Goal: Register for event/course

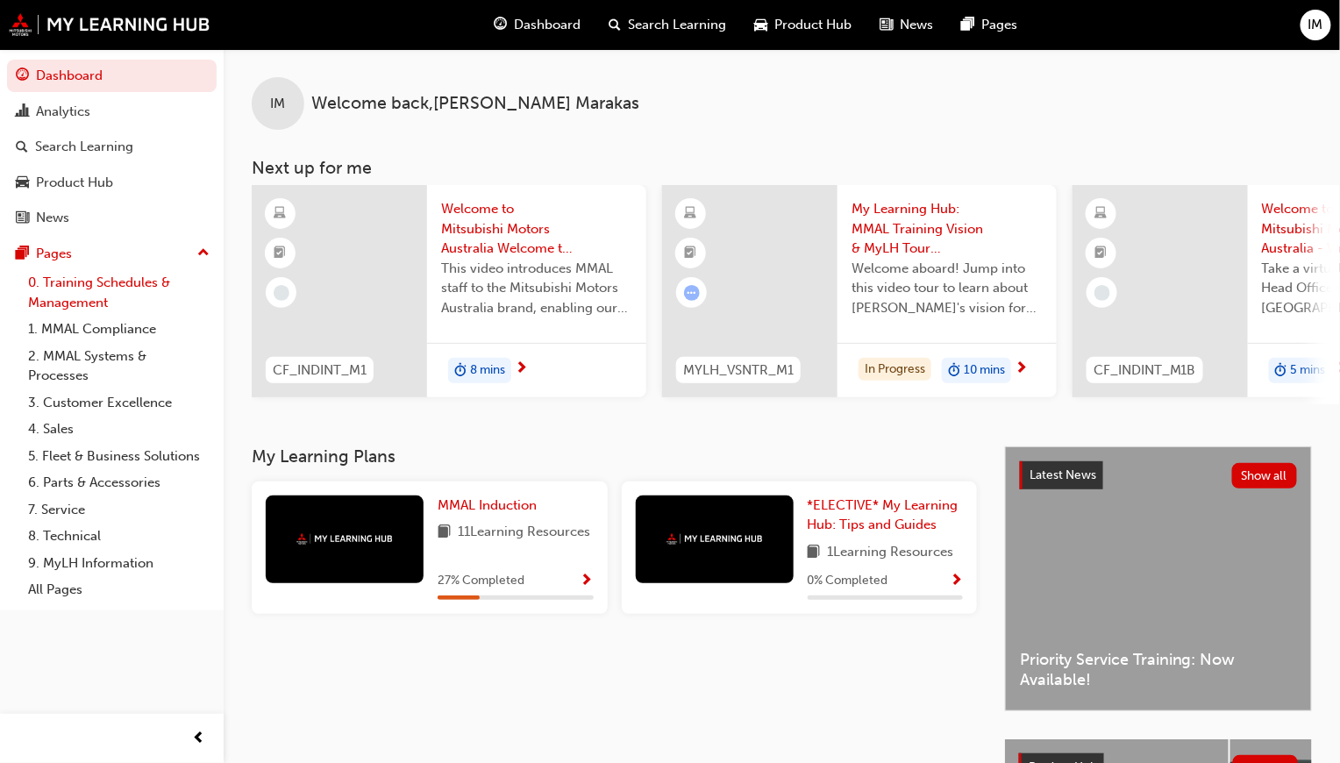
click at [84, 274] on link "0. Training Schedules & Management" at bounding box center [119, 292] width 196 height 46
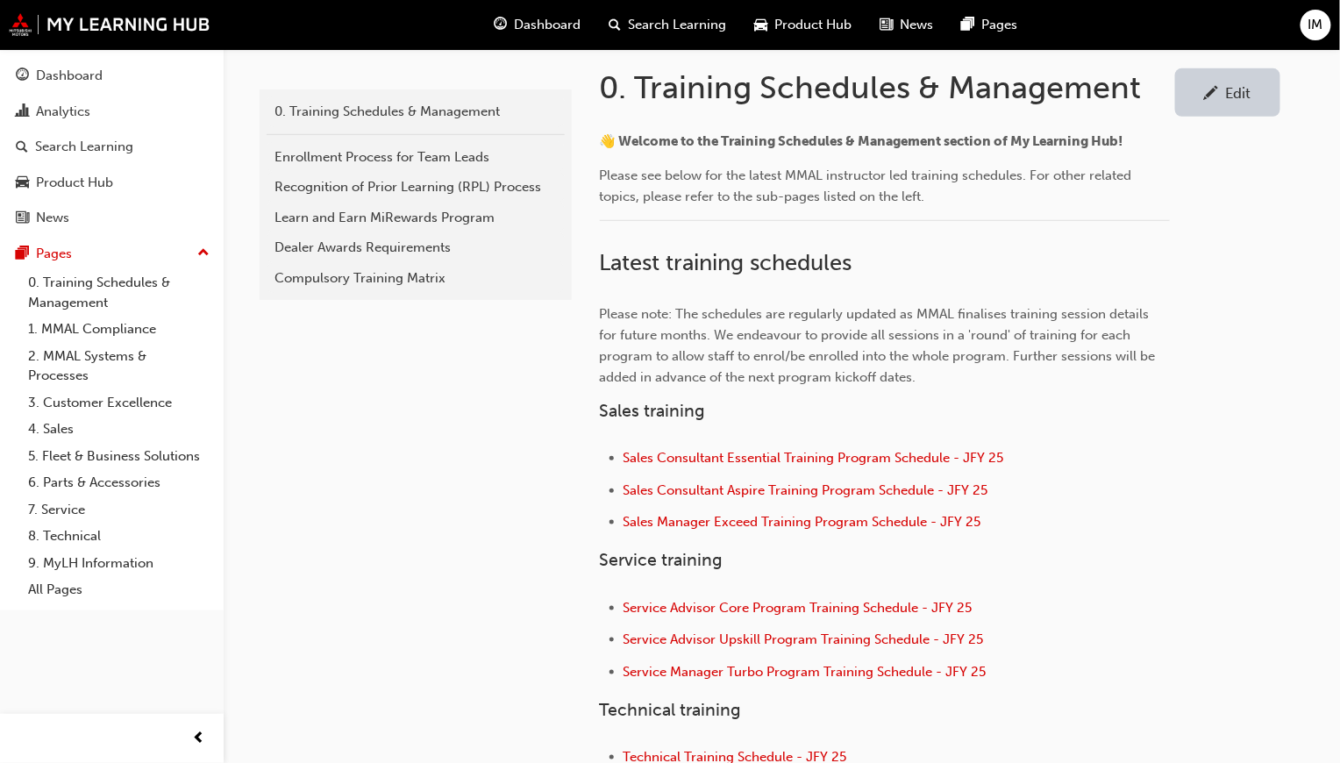
scroll to position [362, 0]
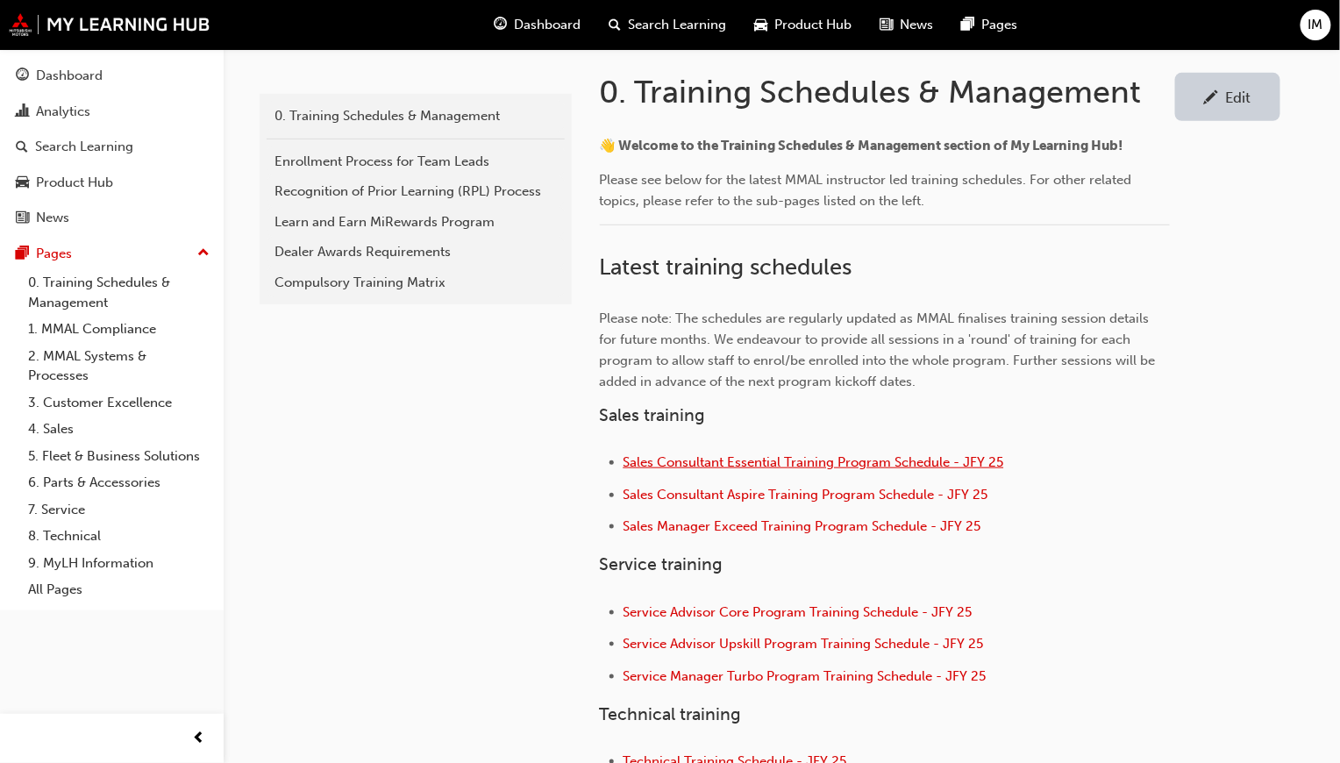
click at [859, 455] on span "Sales Consultant Essential Training Program Schedule - JFY 25" at bounding box center [813, 462] width 381 height 16
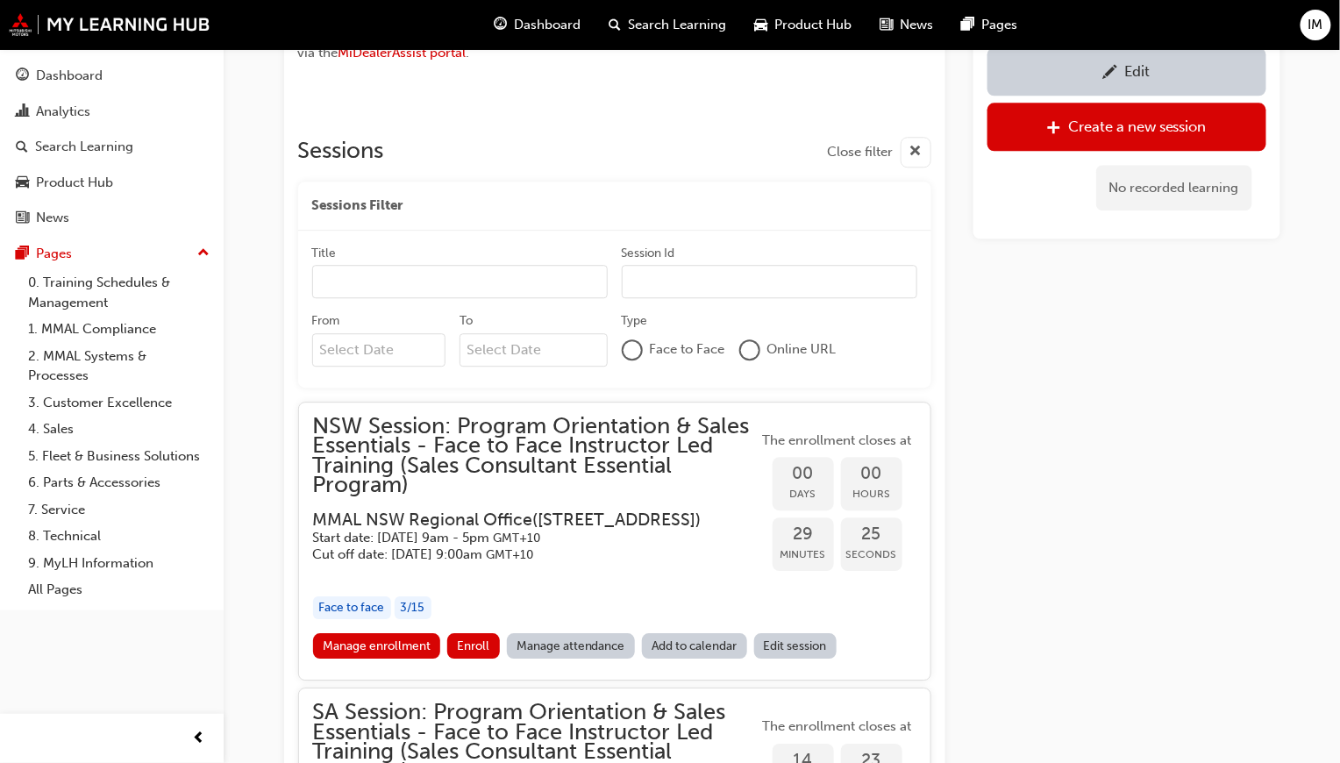
scroll to position [1530, 0]
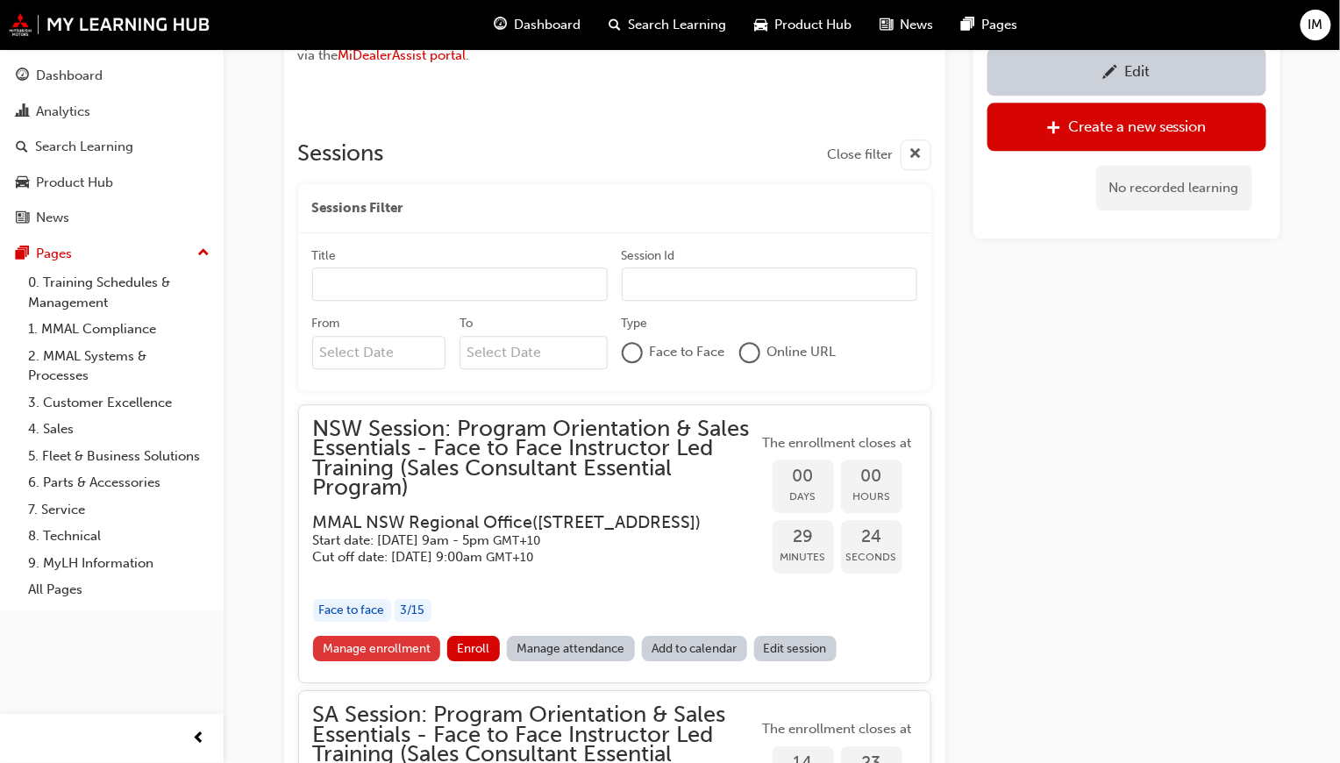
click at [394, 661] on link "Manage enrollment" at bounding box center [377, 648] width 128 height 25
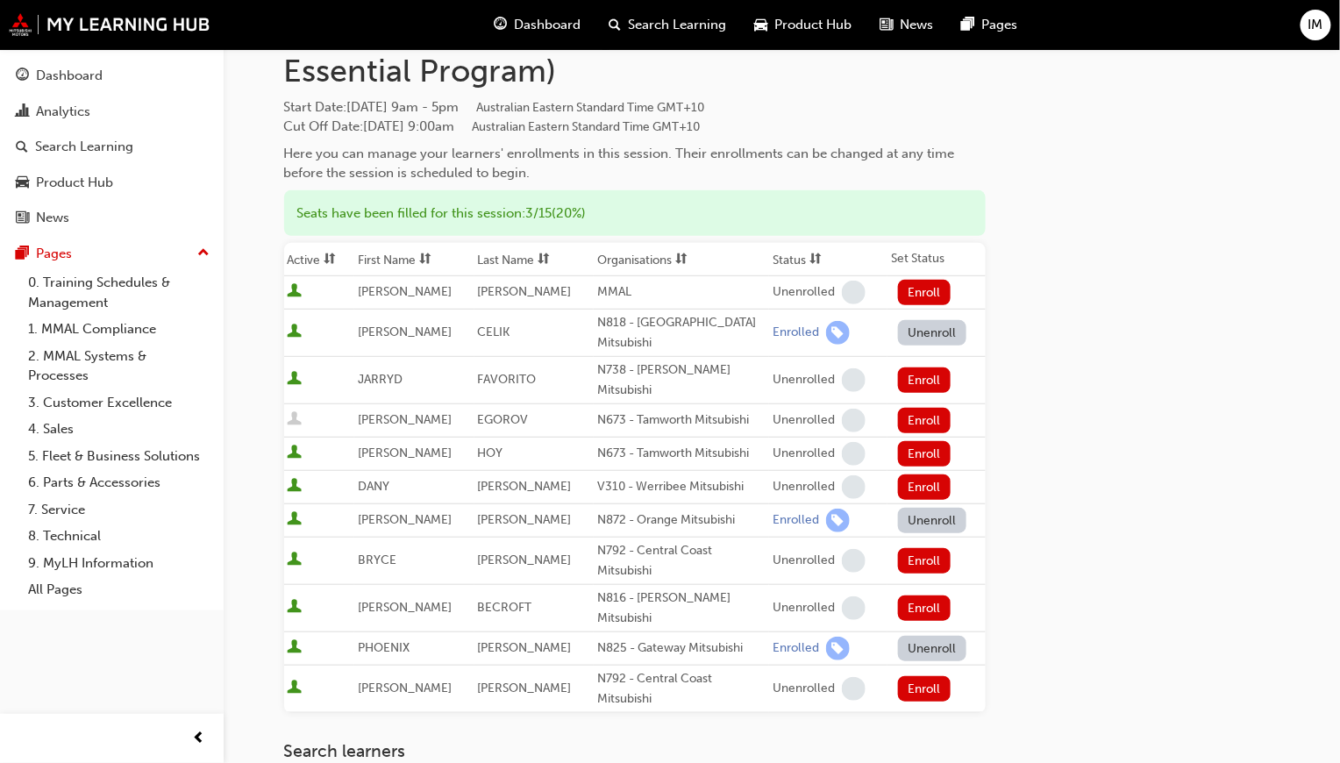
scroll to position [167, 0]
